Goal: Task Accomplishment & Management: Manage account settings

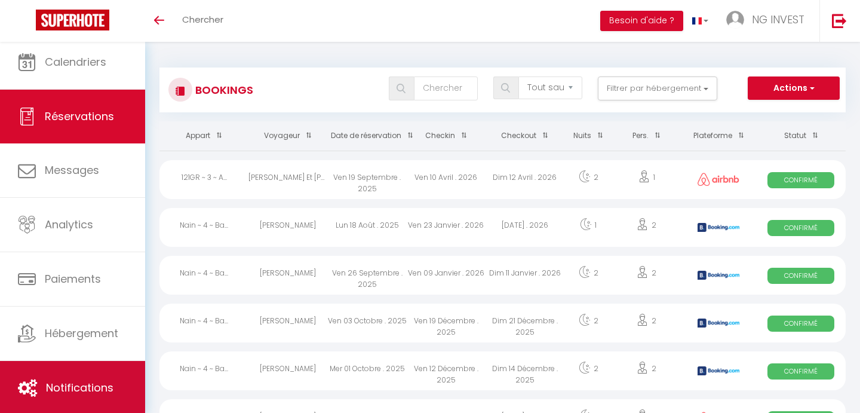
click at [111, 382] on span "Notifications" at bounding box center [80, 387] width 68 height 15
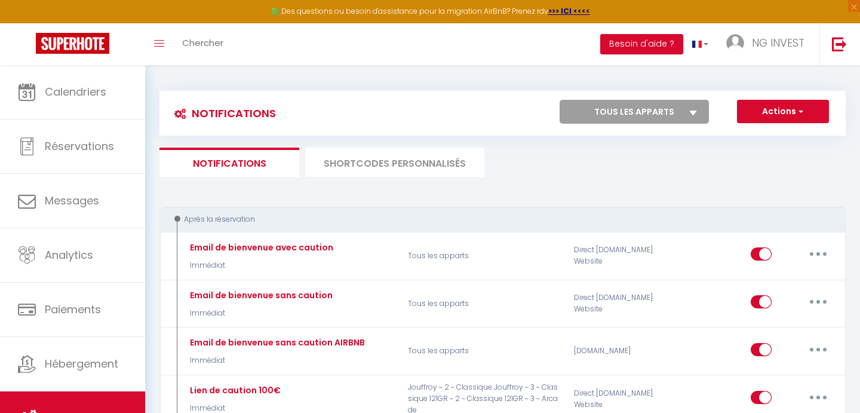
click at [429, 166] on li "SHORTCODES PERSONNALISÉS" at bounding box center [394, 162] width 179 height 29
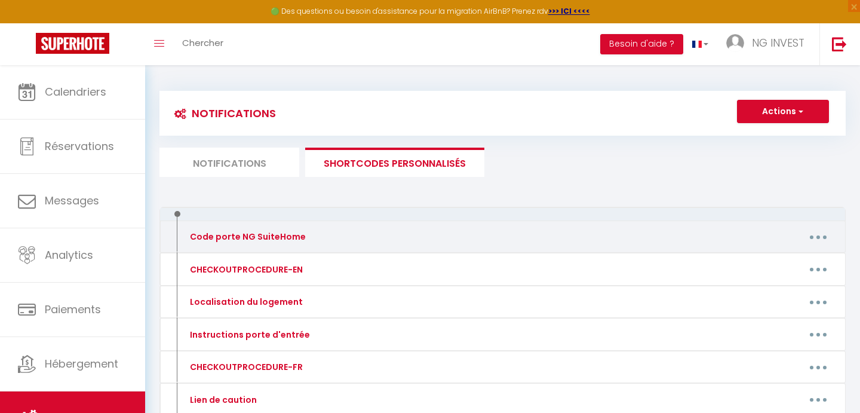
click at [821, 237] on button "button" at bounding box center [818, 236] width 33 height 19
click at [766, 260] on link "Editer" at bounding box center [787, 264] width 88 height 20
type input "Code porte NG SuiteHome"
type textarea "Code porte NG SuiteHome [RENTALDOOR:CODE]"
type textarea "Code porte d'entrée : 3535# Code Boîte à clés chambre 2 : 9685"
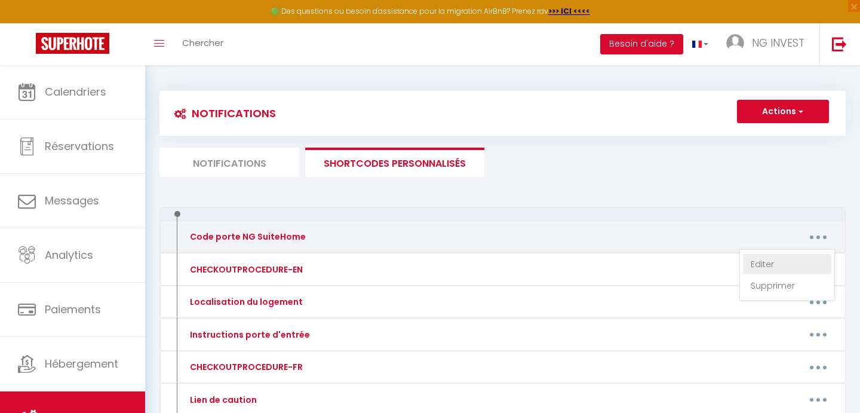
type textarea "Code porte d'entrée : 3535# Code Boîte à clés chambre 3 : 9761"
type textarea "Code porte d'entrée : 3535# Code Boîte à clés chambre 1 : 2468"
type textarea "Code porte d'entrée : 364826# Code Boite à clés chambre 1 : 5668 ID Wifi : NGSU…"
type textarea "Code porte d'entrée : 364826# Code Boite à clés chambre 2 : 8166 ID Wifi : NGSU…"
type textarea "Code porte d'entrée : 364826# Code Boite à clés chambre 3 : 2439 ID Wifi : NGSU…"
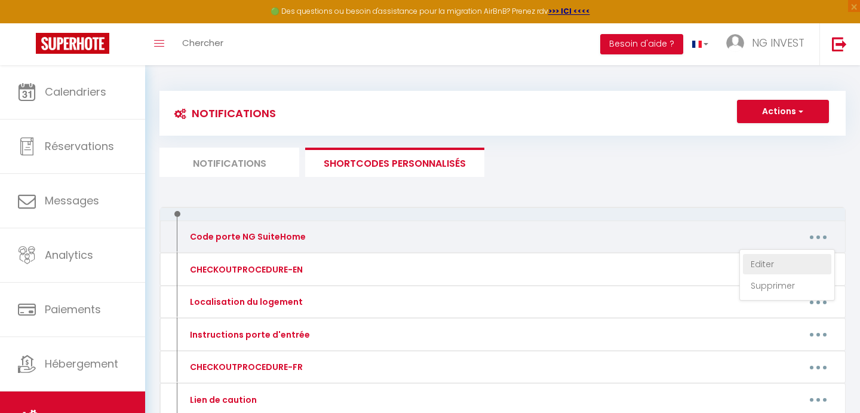
type textarea "Code porte d'entrée bâtiment : appuyer sur le symbole 'card' puis entrer le cod…"
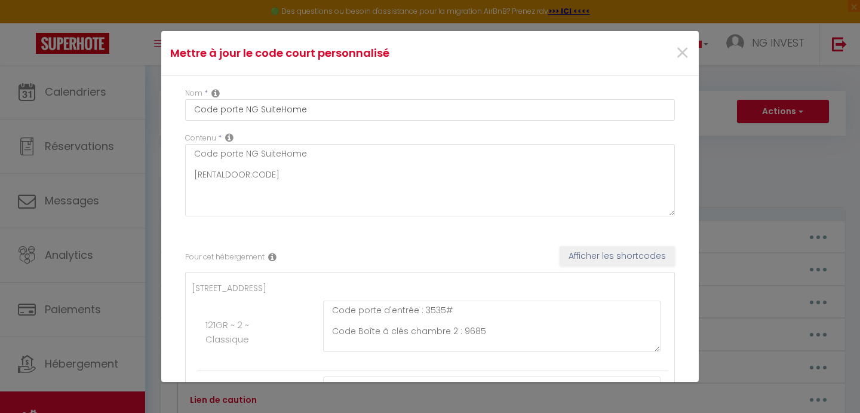
drag, startPoint x: 676, startPoint y: 292, endPoint x: 680, endPoint y: 314, distance: 22.5
drag, startPoint x: 697, startPoint y: 247, endPoint x: 697, endPoint y: 259, distance: 11.9
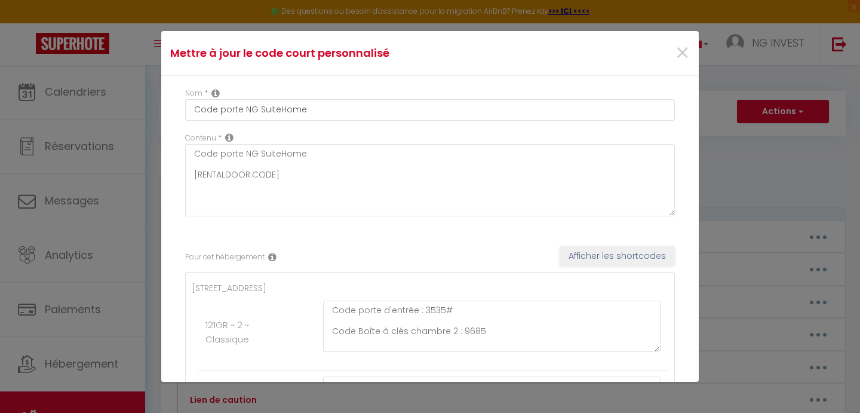
drag, startPoint x: 689, startPoint y: 96, endPoint x: 686, endPoint y: 136, distance: 40.8
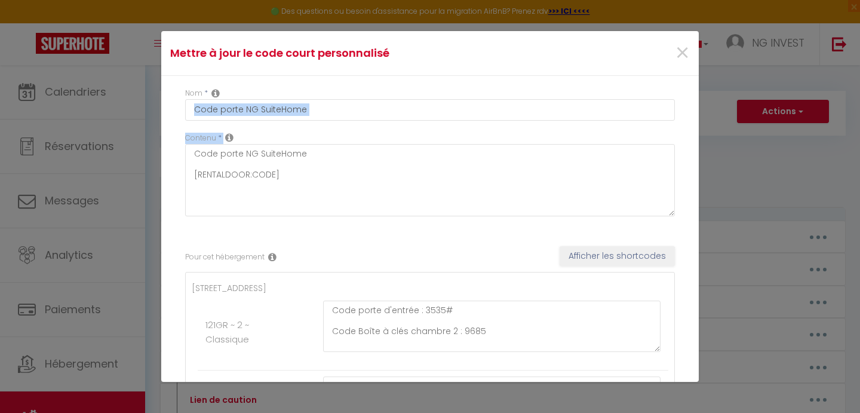
drag, startPoint x: 691, startPoint y: 100, endPoint x: 691, endPoint y: 107, distance: 7.2
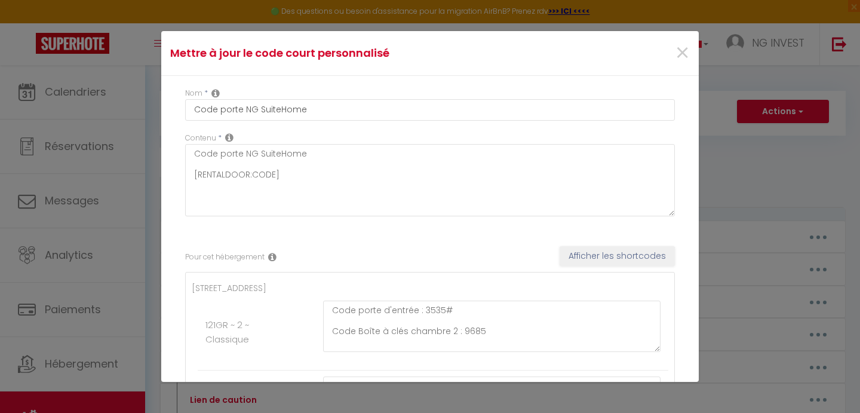
click at [667, 284] on ul "[STREET_ADDRESS] ~ 2 ~ Classique Code porte d'entrée : 3535# Code Boîte à clés …" at bounding box center [430, 401] width 477 height 241
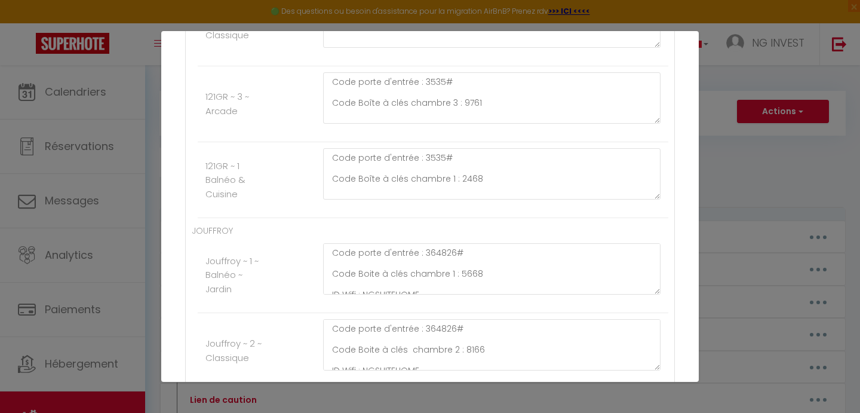
scroll to position [326, 0]
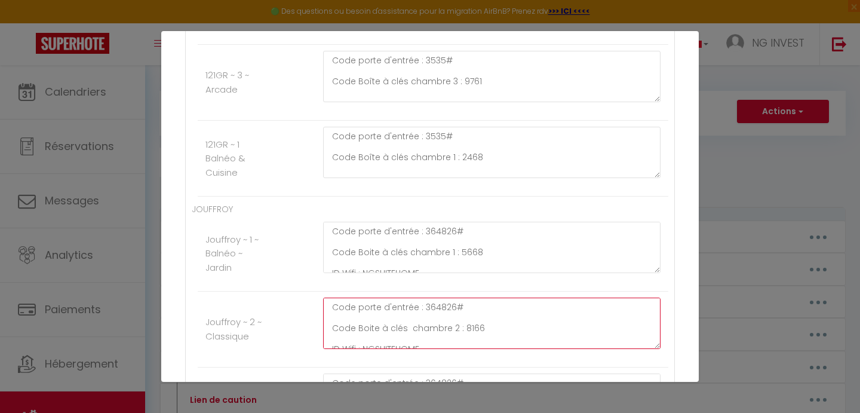
click at [490, 329] on textarea "Code porte d'entrée : 364826# Code Boite à clés chambre 2 : 8166 ID Wifi : NGSU…" at bounding box center [492, 323] width 338 height 51
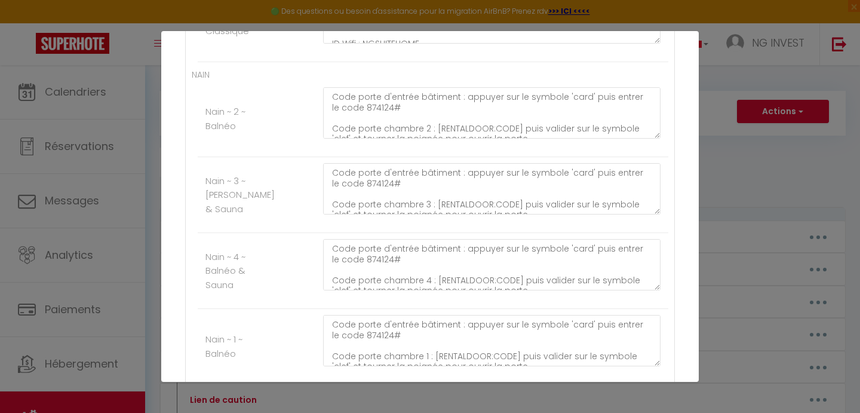
scroll to position [809, 0]
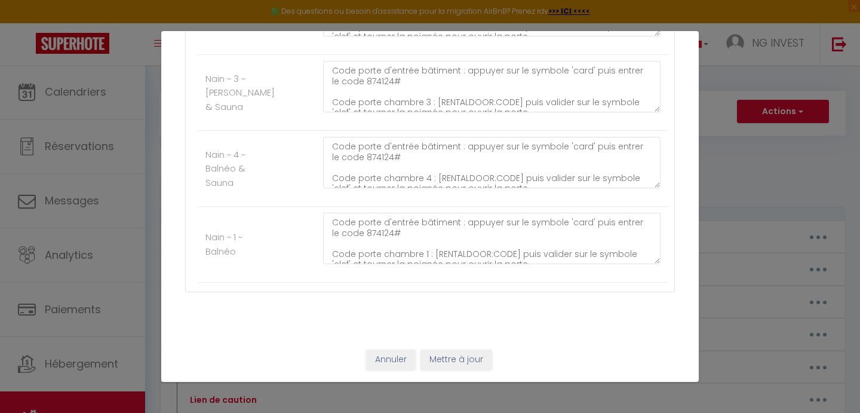
type textarea "Code porte d'entrée : 364826# Code Boite à clés chambre 2 : 1349 ID Wifi : NGSU…"
click at [465, 360] on button "Mettre à jour" at bounding box center [457, 359] width 72 height 20
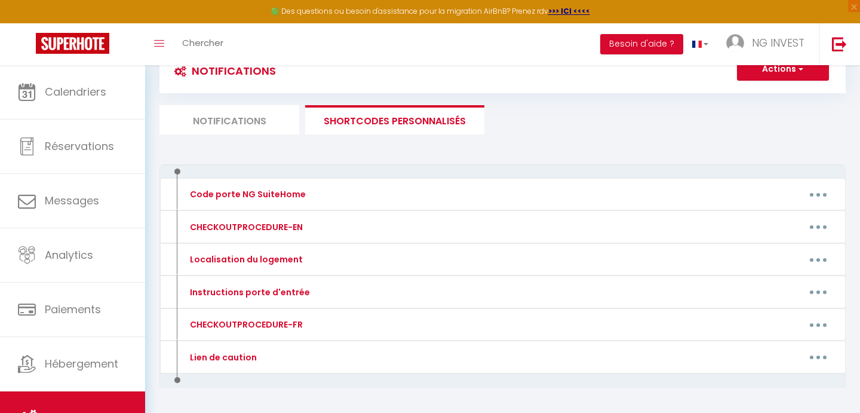
scroll to position [44, 0]
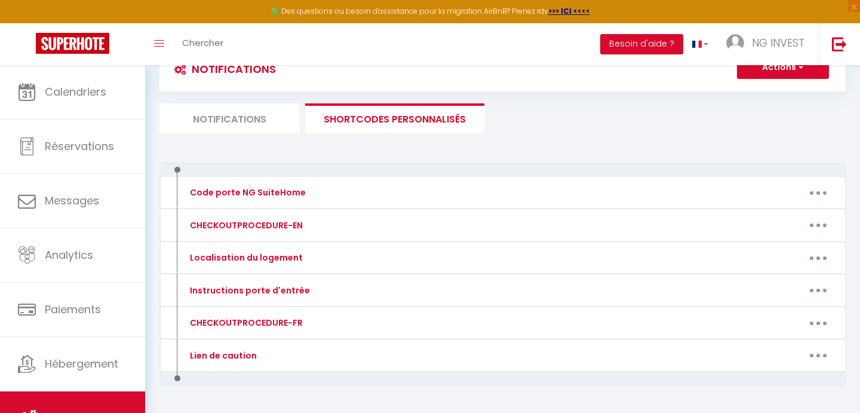
click at [233, 113] on li "Notifications" at bounding box center [230, 117] width 140 height 29
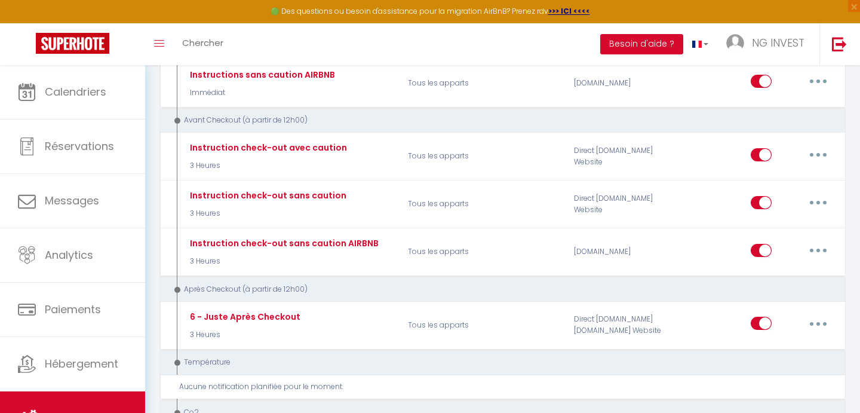
scroll to position [921, 0]
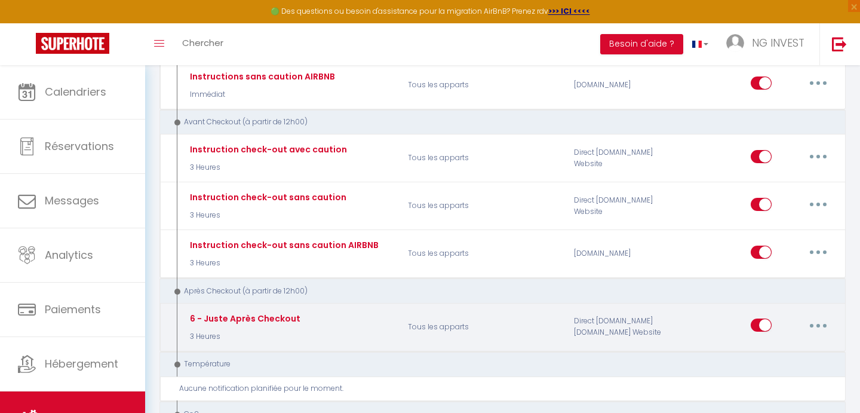
click at [829, 321] on button "button" at bounding box center [818, 324] width 33 height 19
click at [770, 346] on link "Editer" at bounding box center [787, 352] width 88 height 20
type input "6 - Juste Après Checkout"
select select "5"
select select "3 Heures"
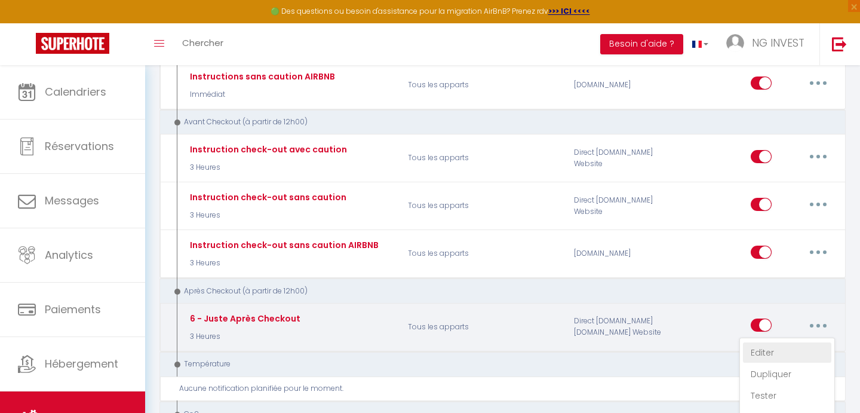
select select "if_deposit_is_paid"
checkbox input "true"
checkbox input "false"
checkbox input "true"
radio input "true"
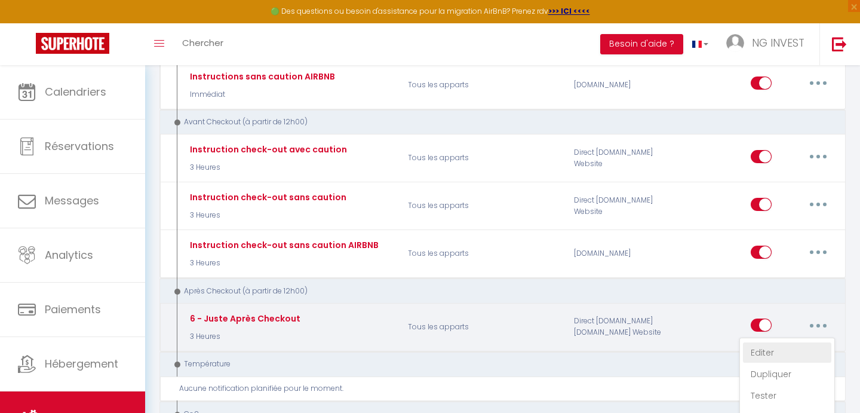
type input "[GUEST:FIRST_NAME], Merci"
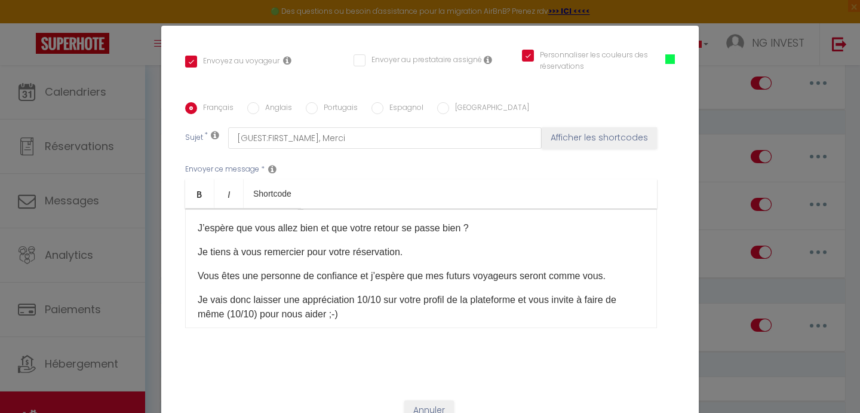
scroll to position [0, 0]
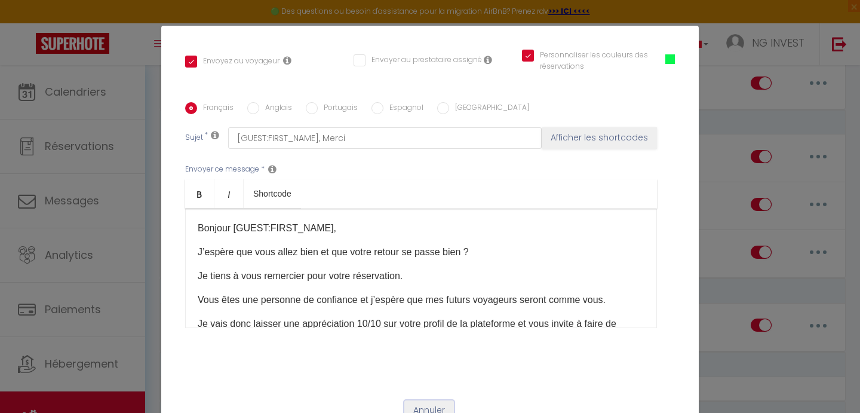
click at [417, 400] on button "Annuler" at bounding box center [429, 410] width 50 height 20
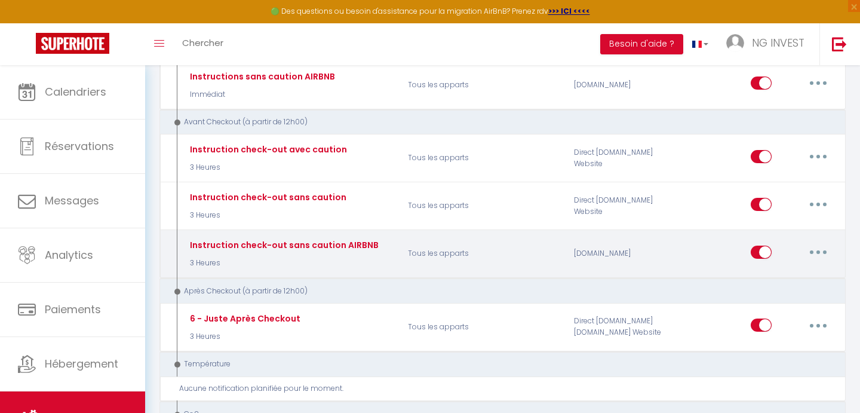
click at [824, 247] on button "button" at bounding box center [818, 252] width 33 height 19
click at [770, 272] on link "Editer" at bounding box center [787, 279] width 88 height 20
type input "Instruction check-out sans caution AIRBNB"
select select "4"
select select "if_booking_is_paid"
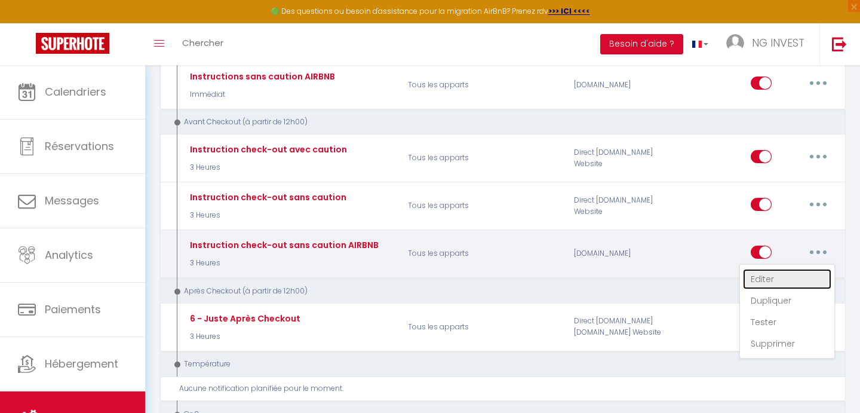
checkbox input "true"
checkbox input "false"
checkbox input "true"
type input "Instructions check out"
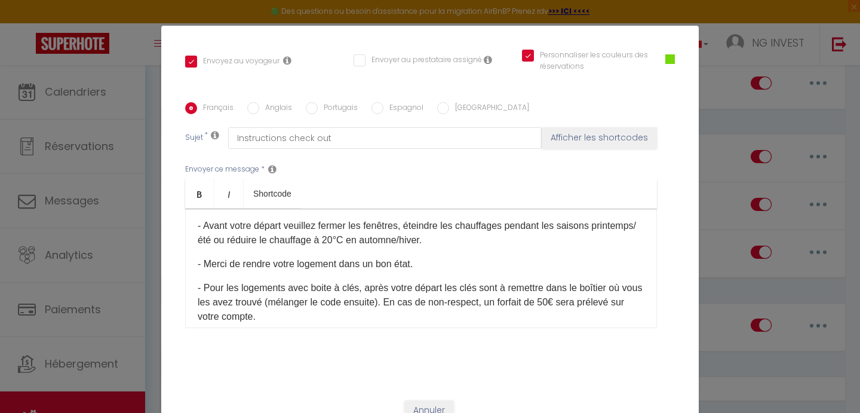
scroll to position [217, 0]
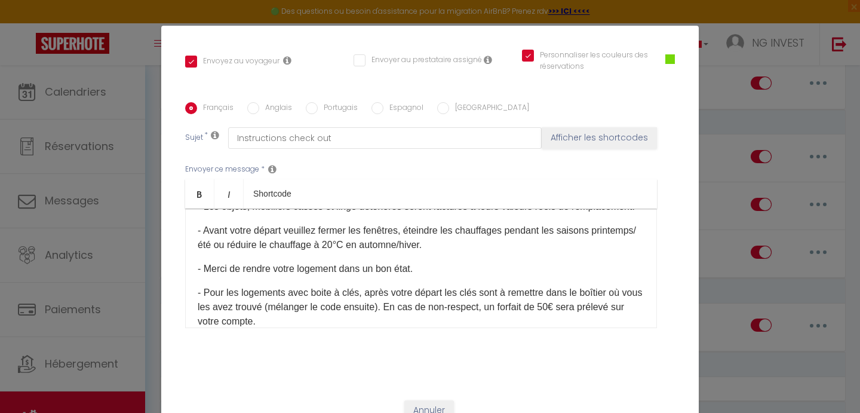
click at [415, 268] on p "- Merci de rendre votre logement dans un bon état." at bounding box center [421, 269] width 447 height 14
click at [296, 268] on p "- Merci de rendre votre logement dans un bon état." at bounding box center [421, 269] width 447 height 14
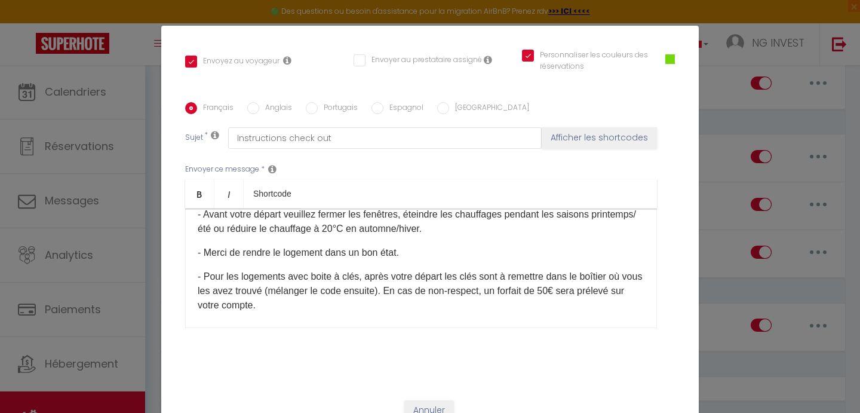
scroll to position [240, 0]
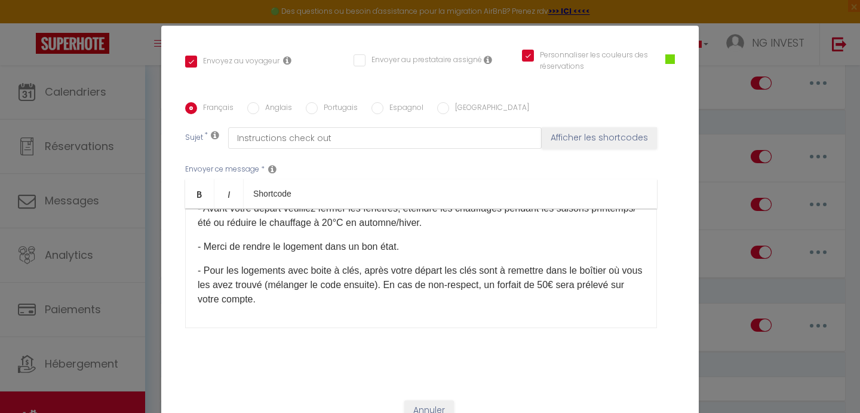
click at [293, 296] on p "- Pour les logements avec boite à clés, après votre départ les clés sont à reme…" at bounding box center [421, 284] width 447 height 43
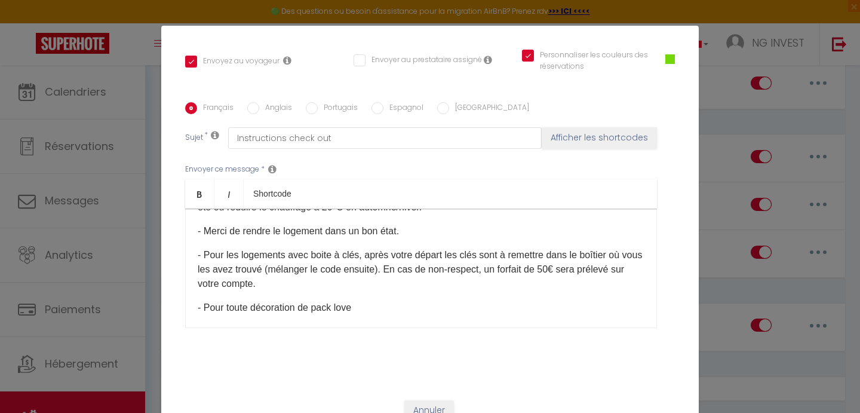
click at [318, 308] on p "- Pour toute décoration de pack love" at bounding box center [421, 307] width 447 height 14
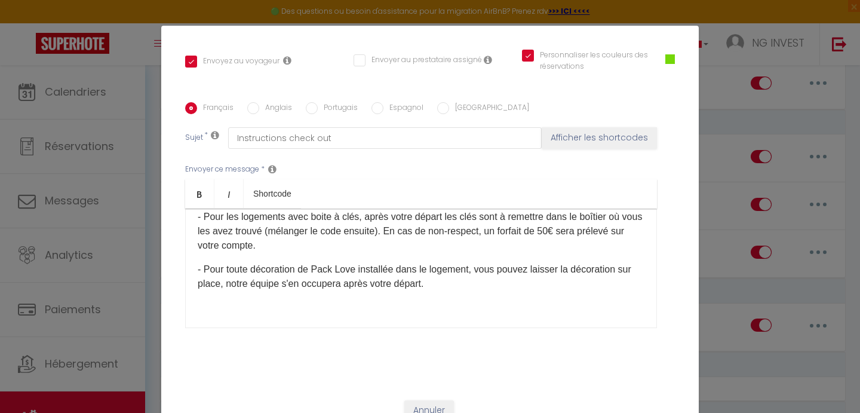
scroll to position [317, 0]
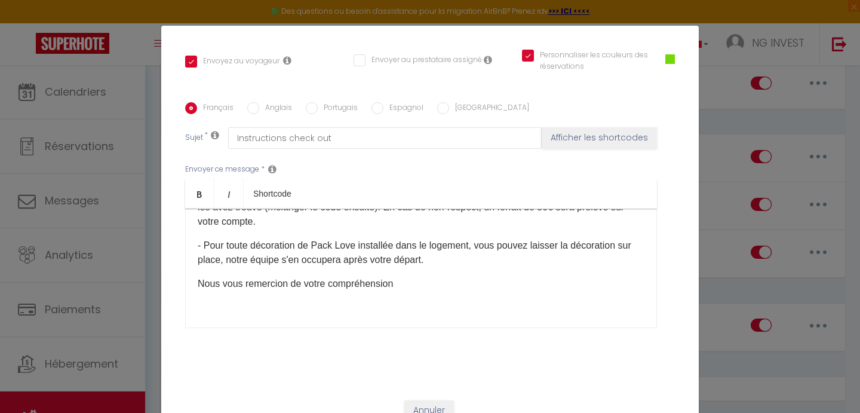
click at [287, 283] on p "Nous vous remercion de votre compréhension" at bounding box center [421, 284] width 447 height 14
click at [410, 286] on p "Nous vous remercions de votre compréhension" at bounding box center [421, 284] width 447 height 14
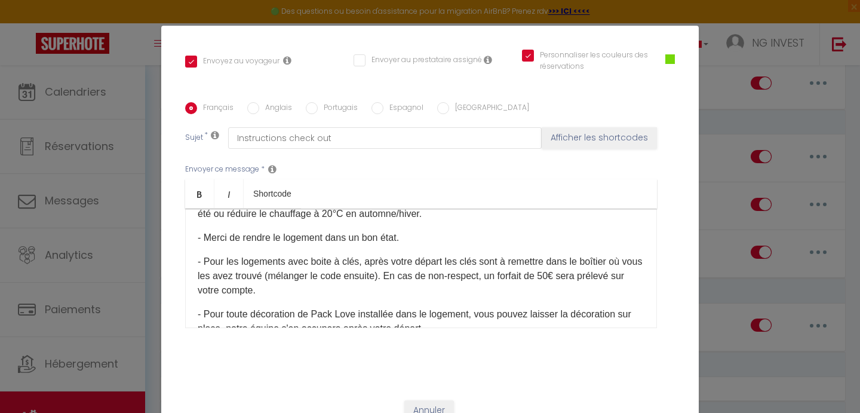
scroll to position [250, 0]
click at [404, 274] on p "- Pour les logements avec boite à clés, après votre départ les clés sont à reme…" at bounding box center [421, 274] width 447 height 43
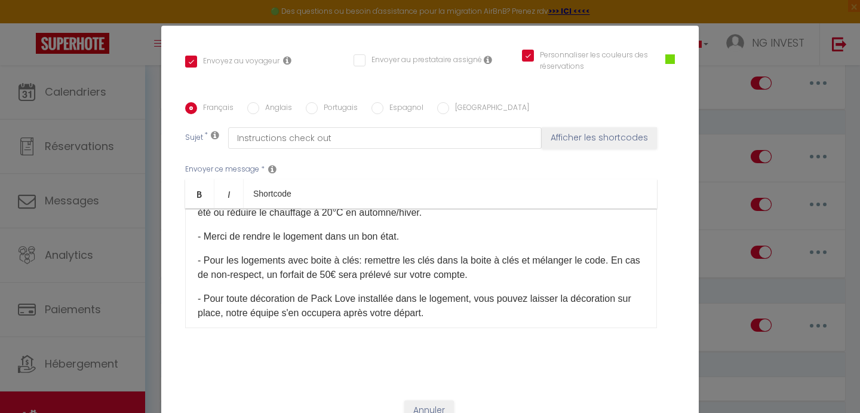
click at [369, 258] on p "- Pour les logements avec boite à clés: remettre les clés dans la boite à clés …" at bounding box center [421, 267] width 447 height 29
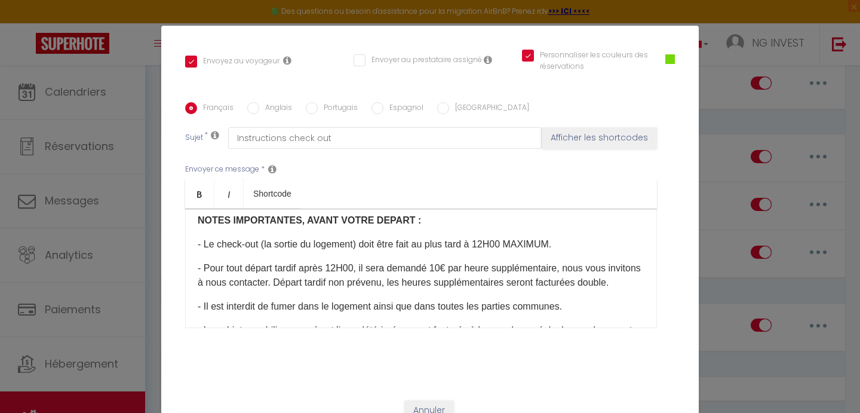
scroll to position [91, 0]
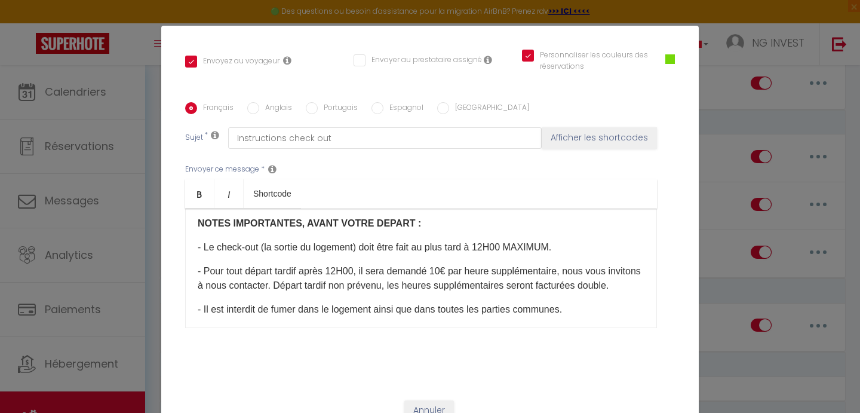
click at [204, 264] on p "- Pour tout départ tardif après 12H00, il sera demandé 10€ par heure supplément…" at bounding box center [421, 278] width 447 height 29
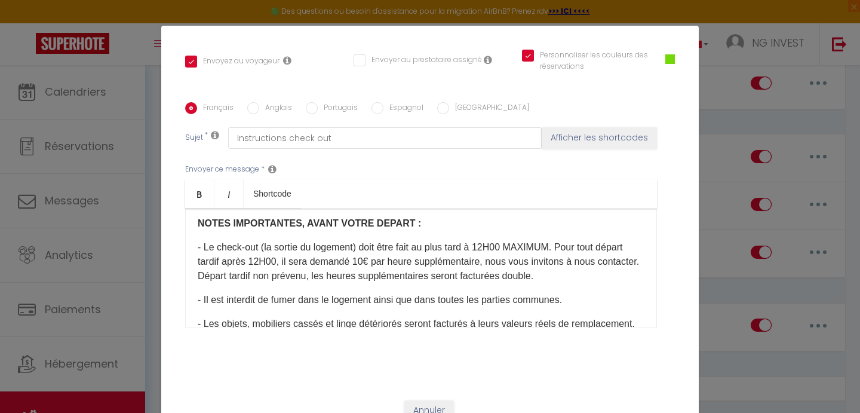
click at [585, 240] on p "- Le check-out (la sortie du logement) doit être fait au plus tard à 12H00 MAXI…" at bounding box center [421, 261] width 447 height 43
click at [458, 244] on p "- Le check-out (la sortie du logement) doit être fait au plus tard à 12H00 MAXI…" at bounding box center [421, 261] width 447 height 43
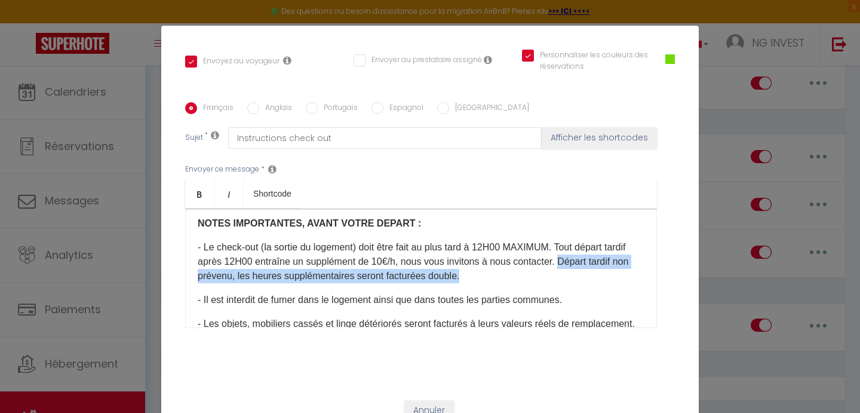
drag, startPoint x: 462, startPoint y: 262, endPoint x: 562, endPoint y: 241, distance: 101.2
click at [562, 241] on p "- Le check-out (la sortie du logement) doit être fait au plus tard à 12H00 MAXI…" at bounding box center [421, 261] width 447 height 43
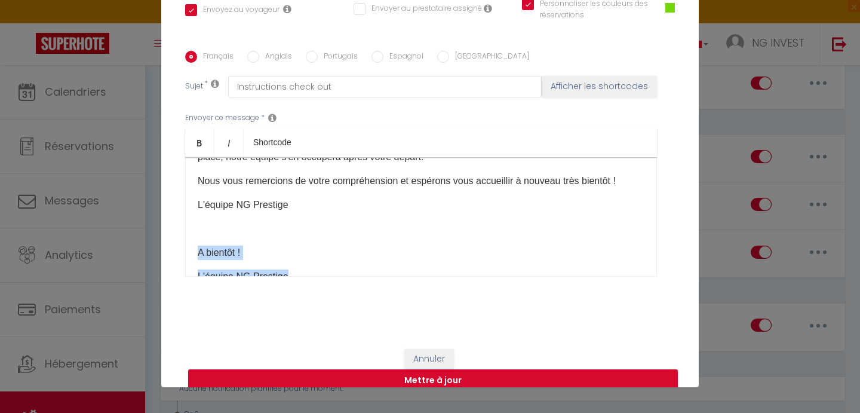
scroll to position [362, 0]
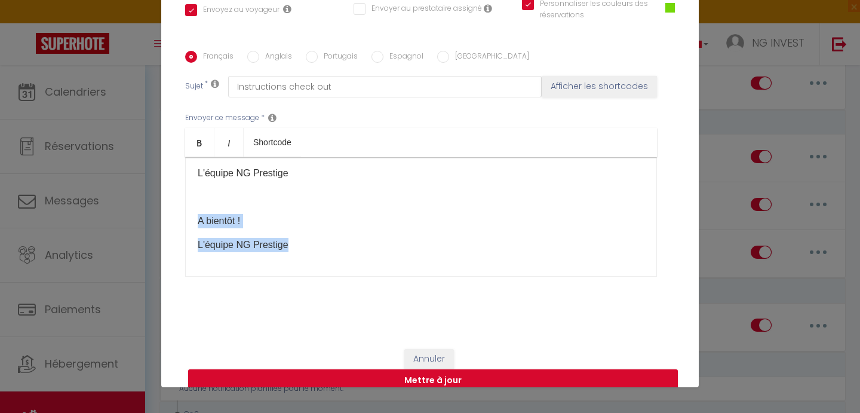
drag, startPoint x: 198, startPoint y: 235, endPoint x: 286, endPoint y: 322, distance: 123.8
click at [286, 322] on form "Modifier la notification × Titre * Instruction check-out sans caution AIRBNB Po…" at bounding box center [430, 61] width 538 height 683
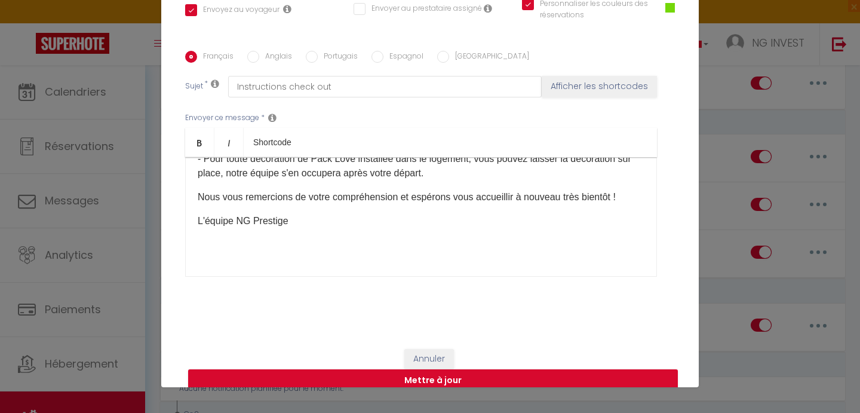
scroll to position [290, 0]
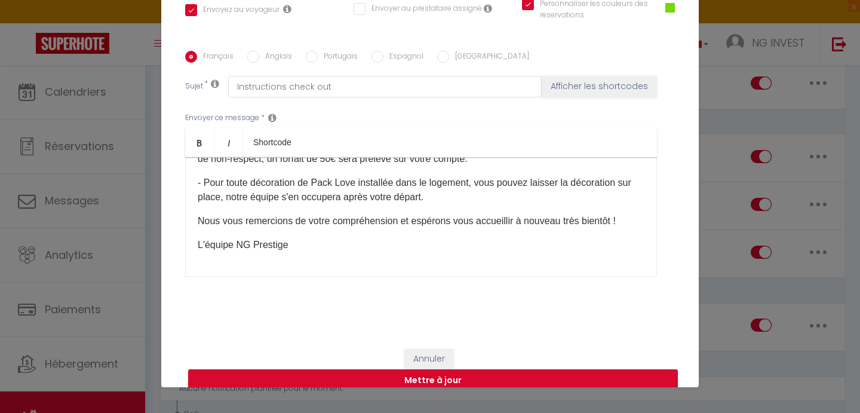
click at [203, 252] on div "Bonjour [GUEST:FIRST_NAME], Bientôt la fin de votre séjour ! Nous espérons que …" at bounding box center [421, 216] width 472 height 119
click at [363, 369] on button "Mettre à jour" at bounding box center [433, 380] width 490 height 23
checkbox input "true"
checkbox input "false"
checkbox input "true"
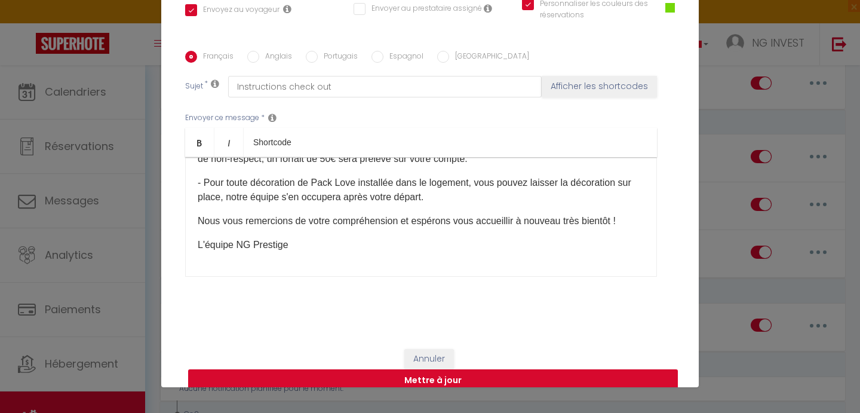
scroll to position [241, 0]
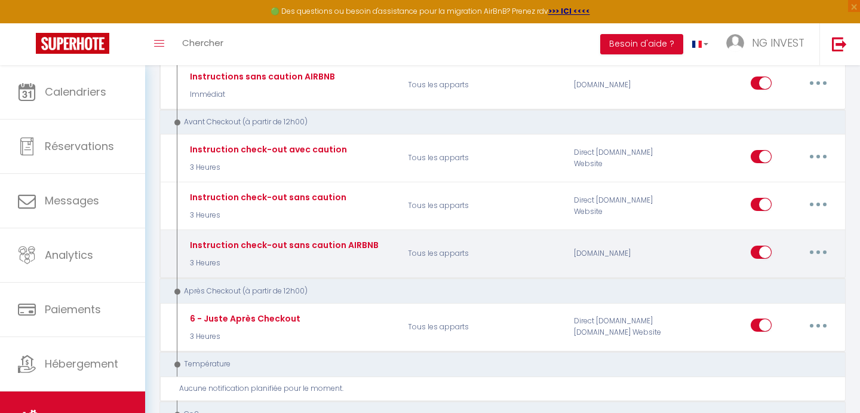
click at [818, 250] on icon "button" at bounding box center [819, 252] width 4 height 4
click at [772, 272] on link "Editer" at bounding box center [787, 279] width 88 height 20
type input "Instruction check-out sans caution AIRBNB"
select select "4"
select select "3 Heures"
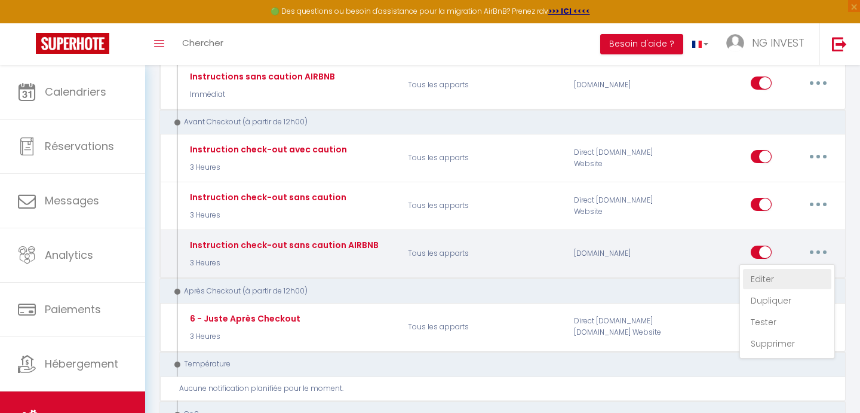
select select "if_booking_is_paid"
checkbox input "true"
checkbox input "false"
checkbox input "true"
radio input "true"
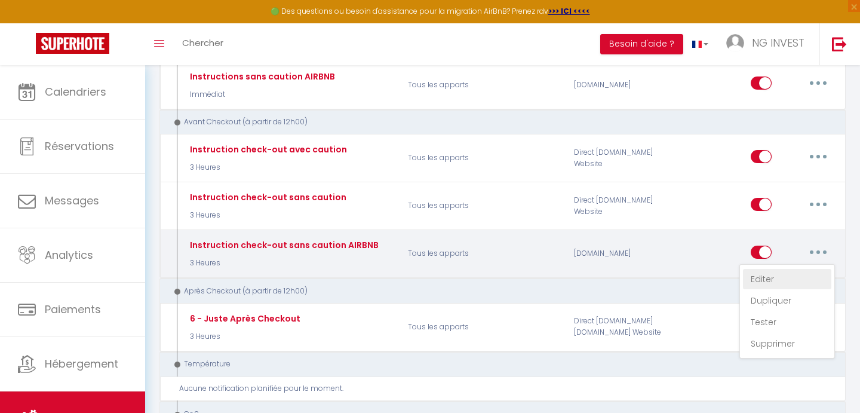
type input "Instructions check out"
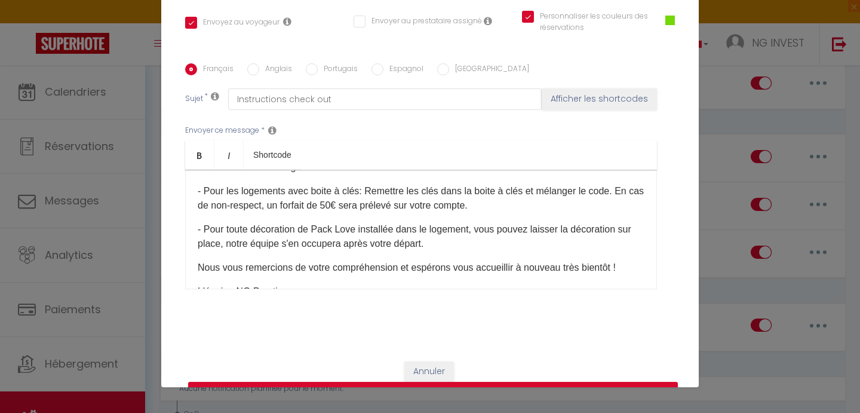
scroll to position [257, 0]
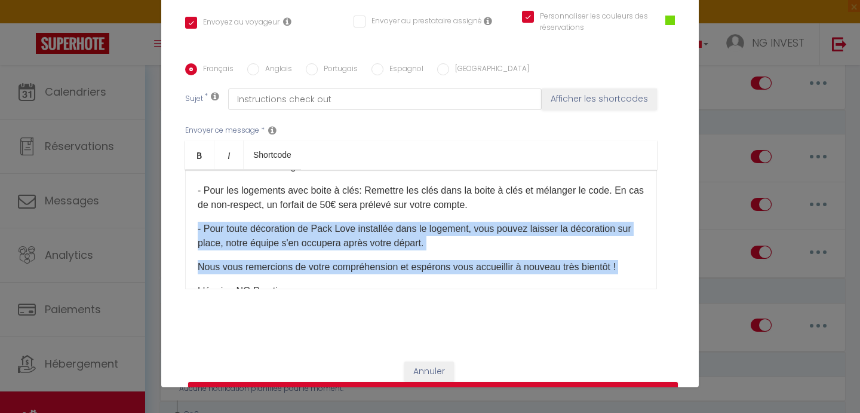
drag, startPoint x: 197, startPoint y: 210, endPoint x: 624, endPoint y: 258, distance: 429.8
click at [624, 258] on div "Bonjour [GUEST:FIRST_NAME], Bientôt la fin de votre séjour ! Nous espérons que …" at bounding box center [421, 229] width 472 height 119
click at [393, 222] on p "- Pour toute décoration de Pack Love installée dans le logement, vous pouvez la…" at bounding box center [421, 236] width 447 height 29
drag, startPoint x: 198, startPoint y: 212, endPoint x: 628, endPoint y: 253, distance: 432.6
click at [628, 253] on div "Bonjour [GUEST:FIRST_NAME], Bientôt la fin de votre séjour ! Nous espérons que …" at bounding box center [421, 229] width 472 height 119
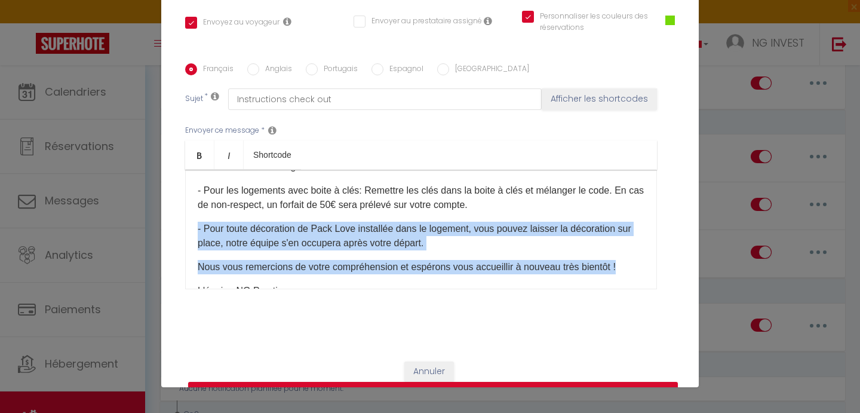
click at [632, 222] on p "- Pour toute décoration de Pack Love installée dans le logement, vous pouvez la…" at bounding box center [421, 236] width 447 height 29
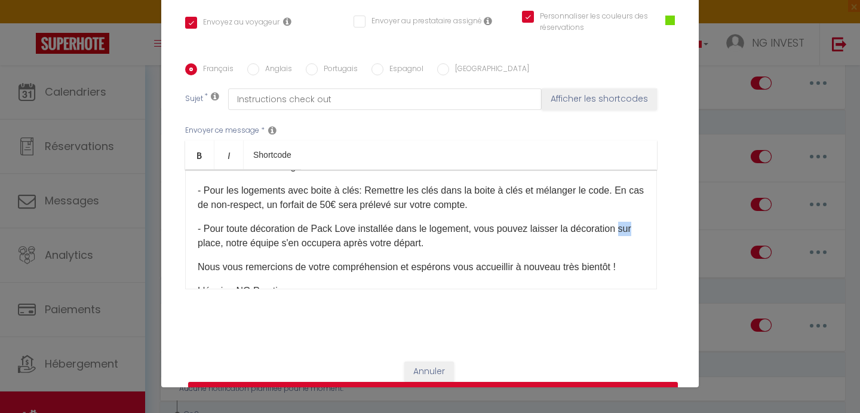
click at [632, 222] on p "- Pour toute décoration de Pack Love installée dans le logement, vous pouvez la…" at bounding box center [421, 236] width 447 height 29
click at [634, 260] on p "Nous vous remercions de votre compréhension et espérons vous accueillir à nouve…" at bounding box center [421, 267] width 447 height 14
click at [440, 361] on button "Annuler" at bounding box center [429, 371] width 50 height 20
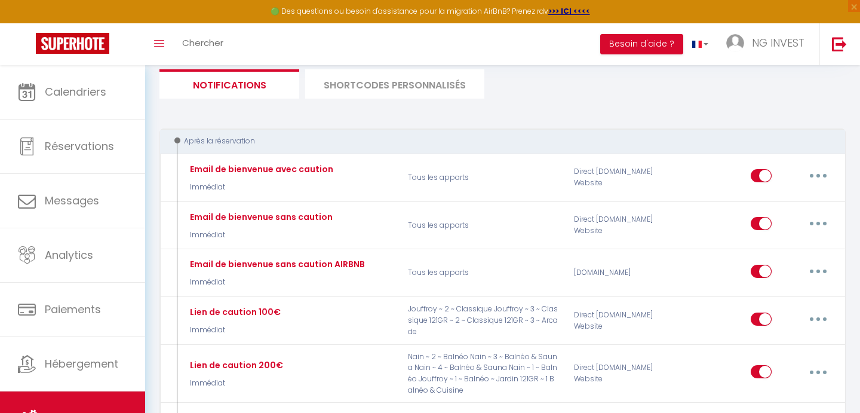
scroll to position [0, 0]
